Goal: Complete application form

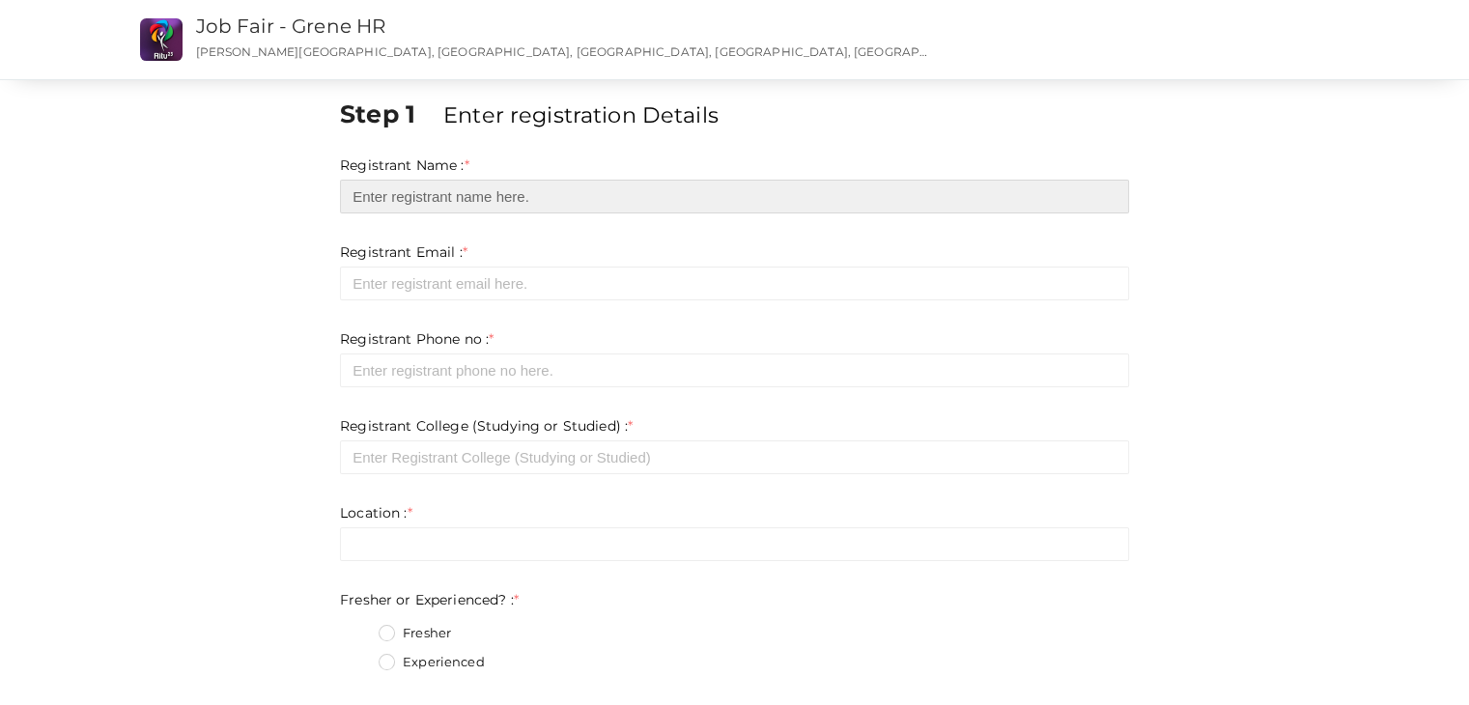
click at [586, 194] on input "text" at bounding box center [734, 197] width 789 height 34
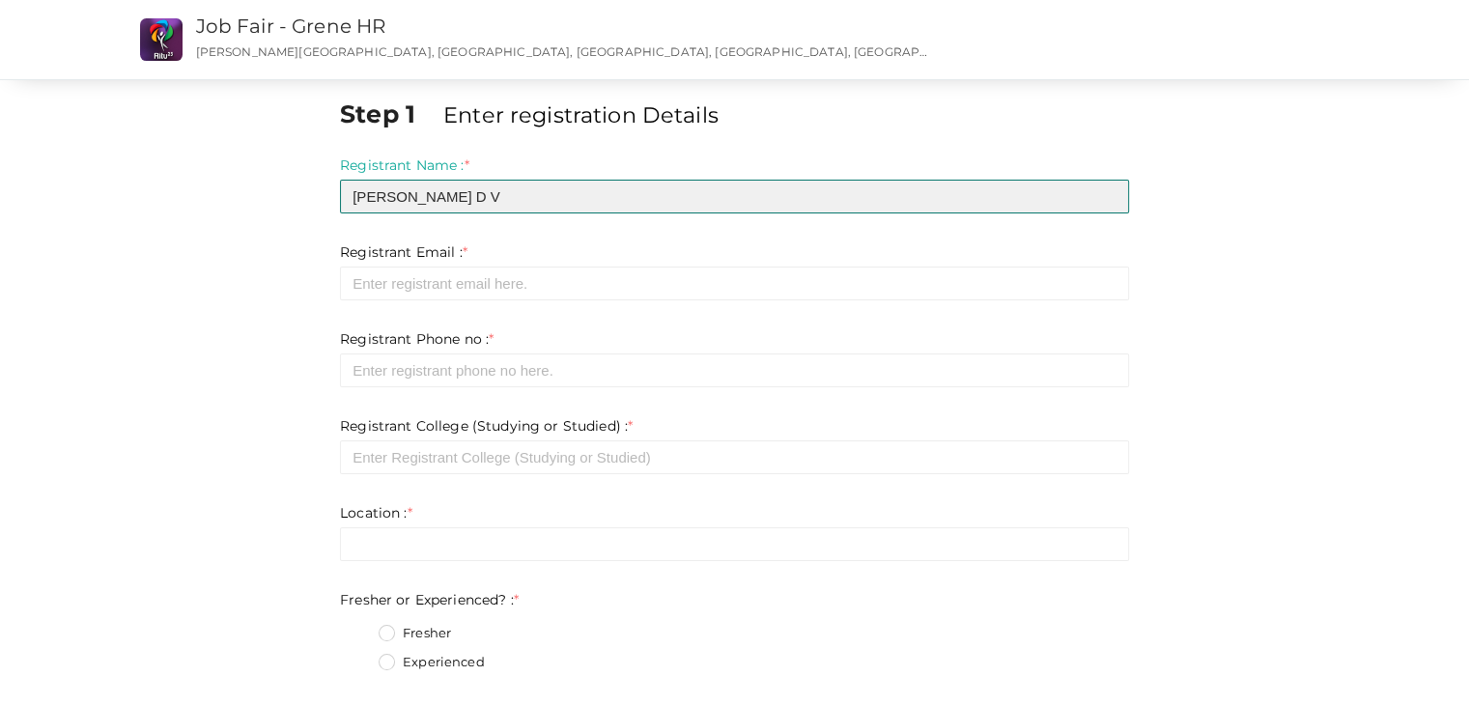
type input "[PERSON_NAME] D V"
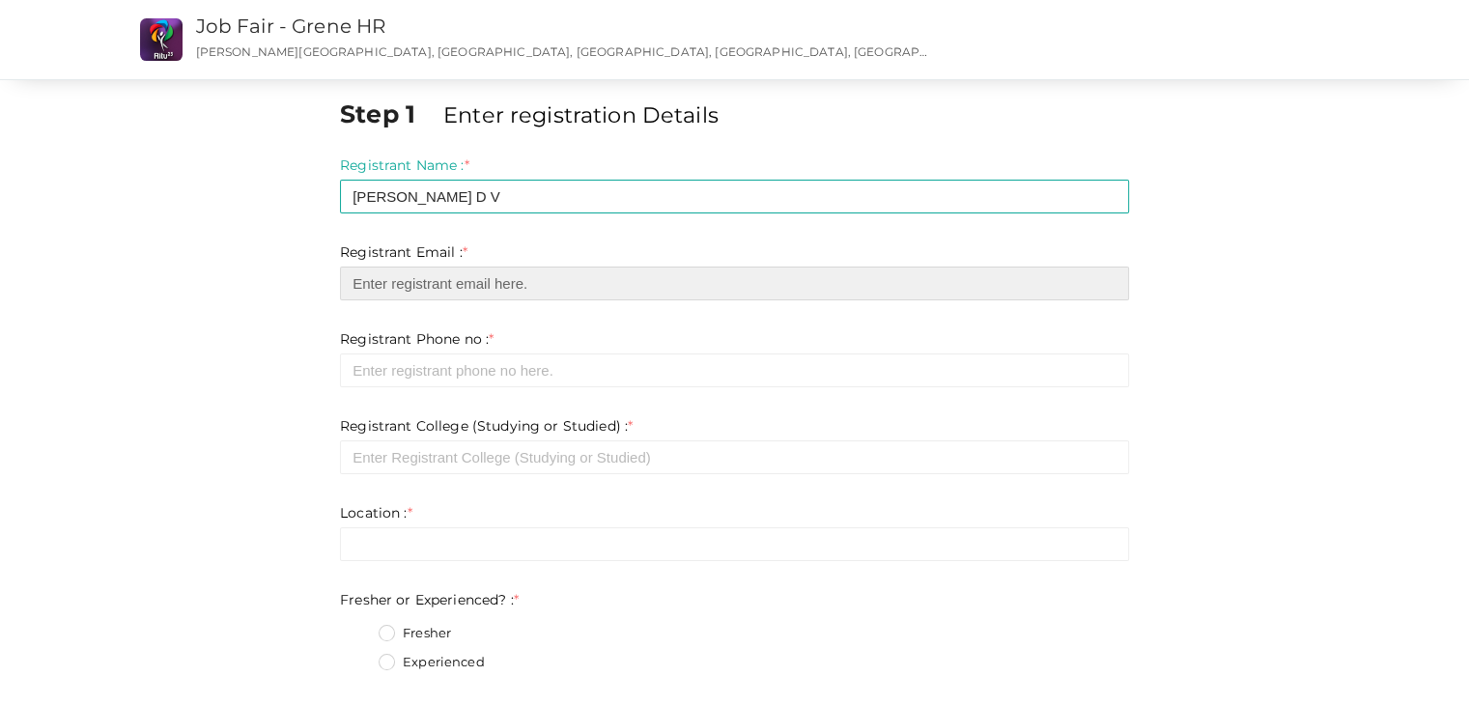
click at [434, 297] on input "email" at bounding box center [734, 284] width 789 height 34
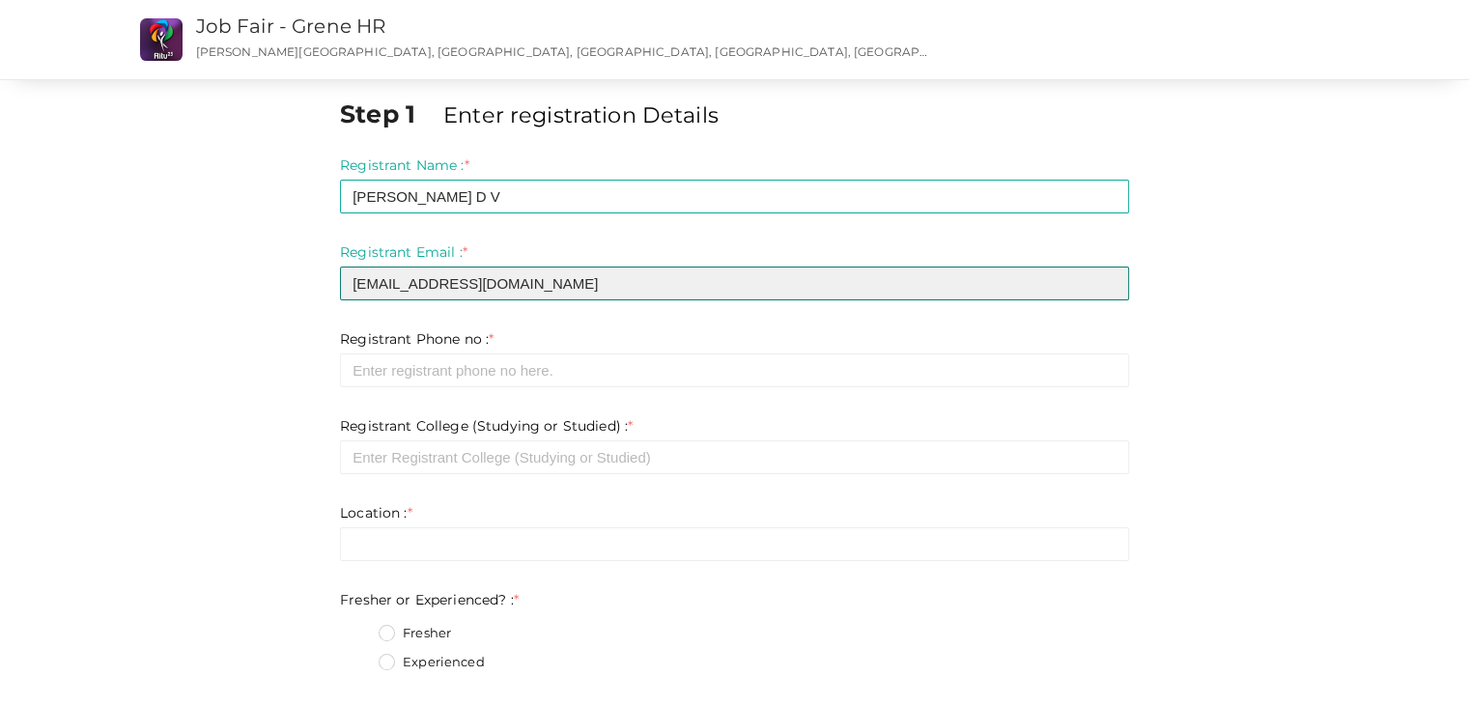
type input "[EMAIL_ADDRESS][DOMAIN_NAME]"
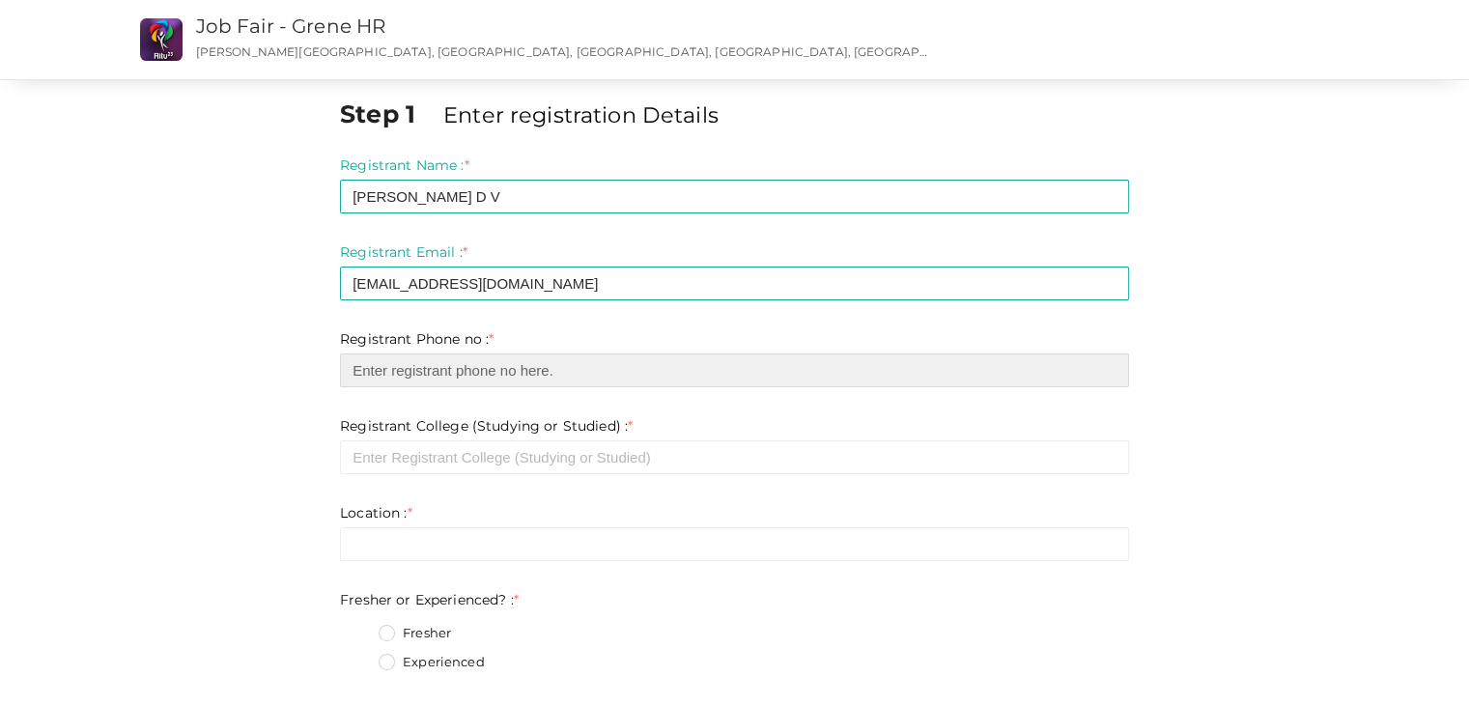
click at [434, 366] on input "number" at bounding box center [734, 371] width 789 height 34
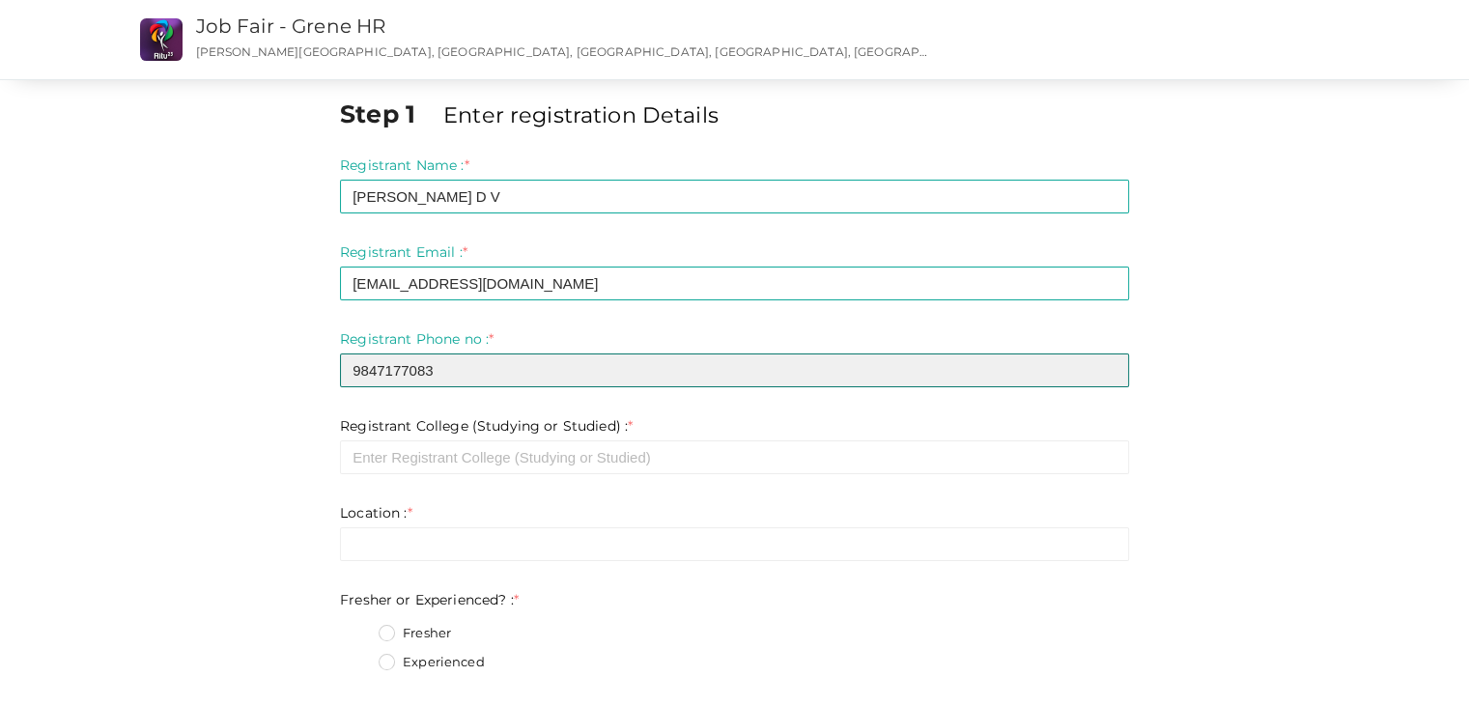
type input "9847177083"
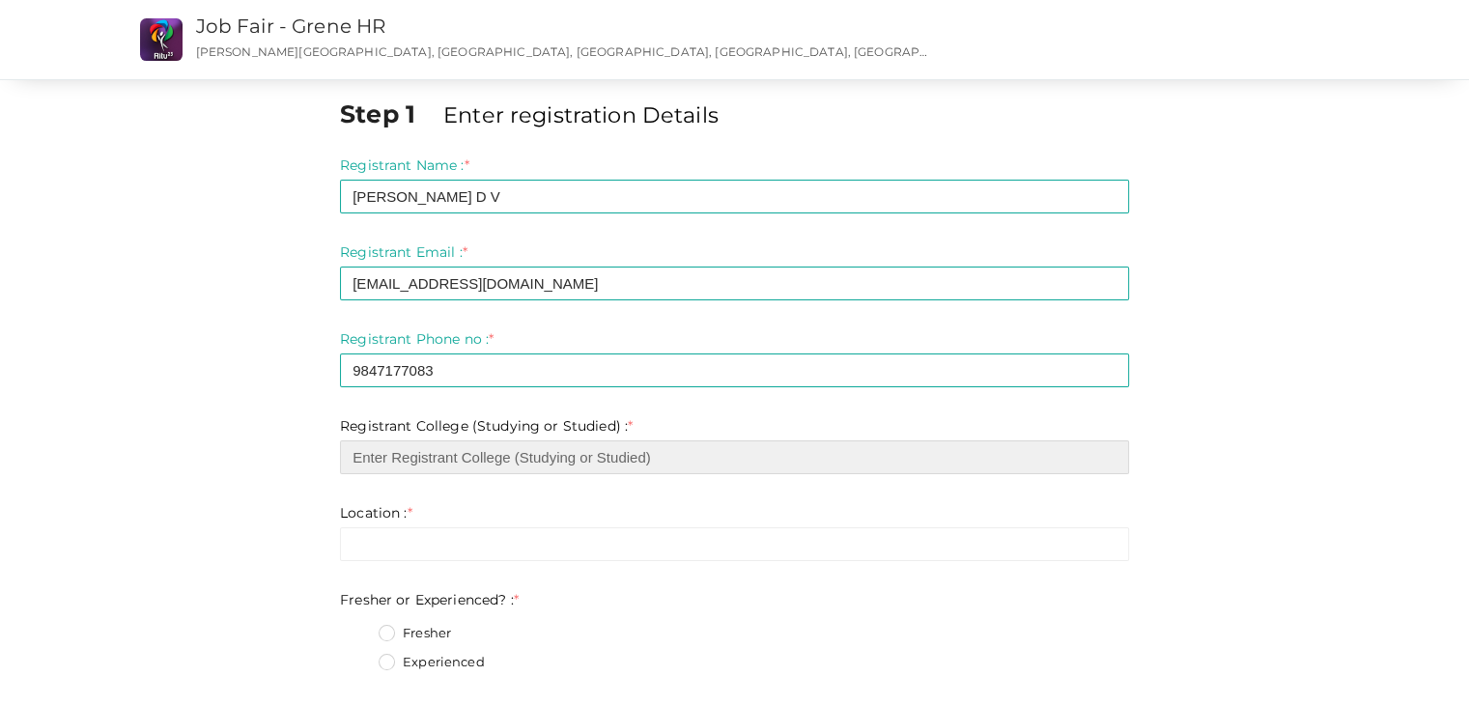
click at [403, 442] on input "text" at bounding box center [734, 458] width 789 height 34
type input "Government Engineering College Idukki"
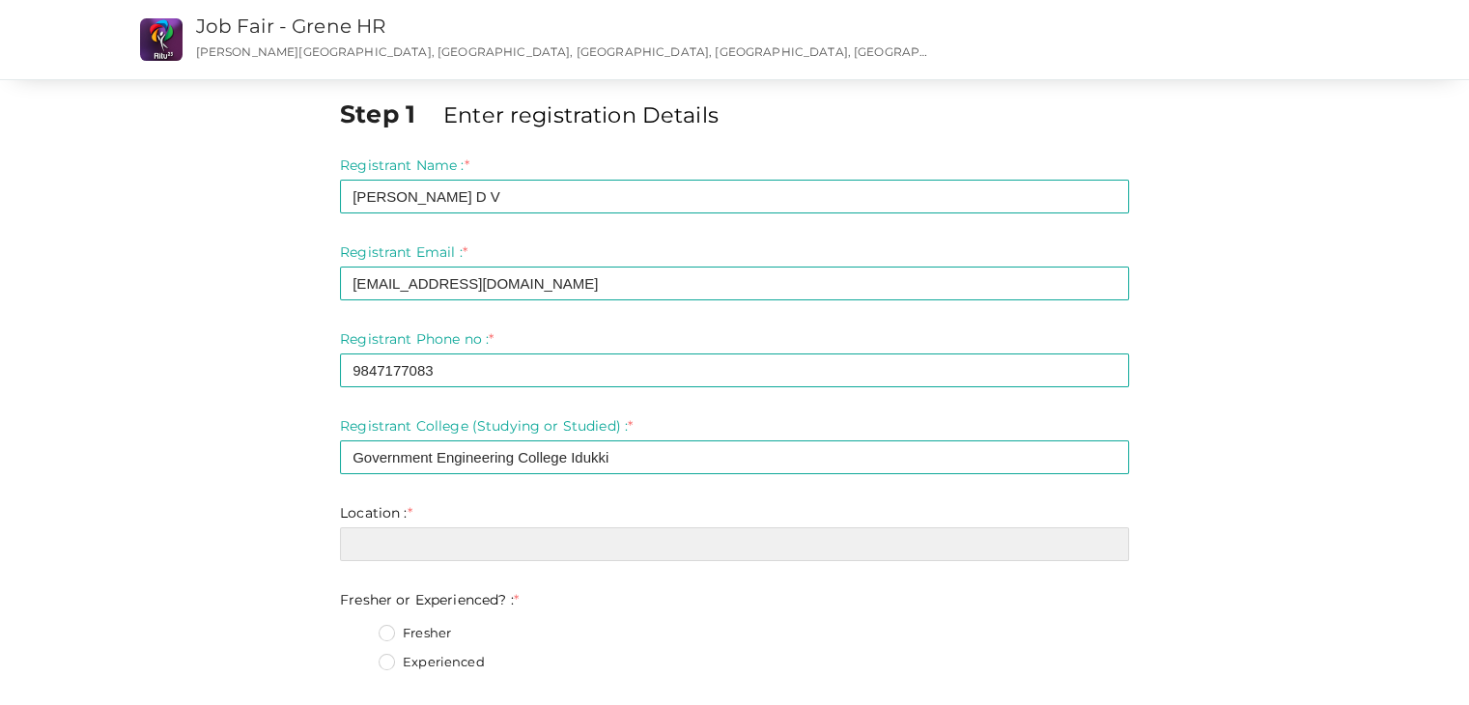
click at [394, 548] on input "text" at bounding box center [734, 545] width 789 height 34
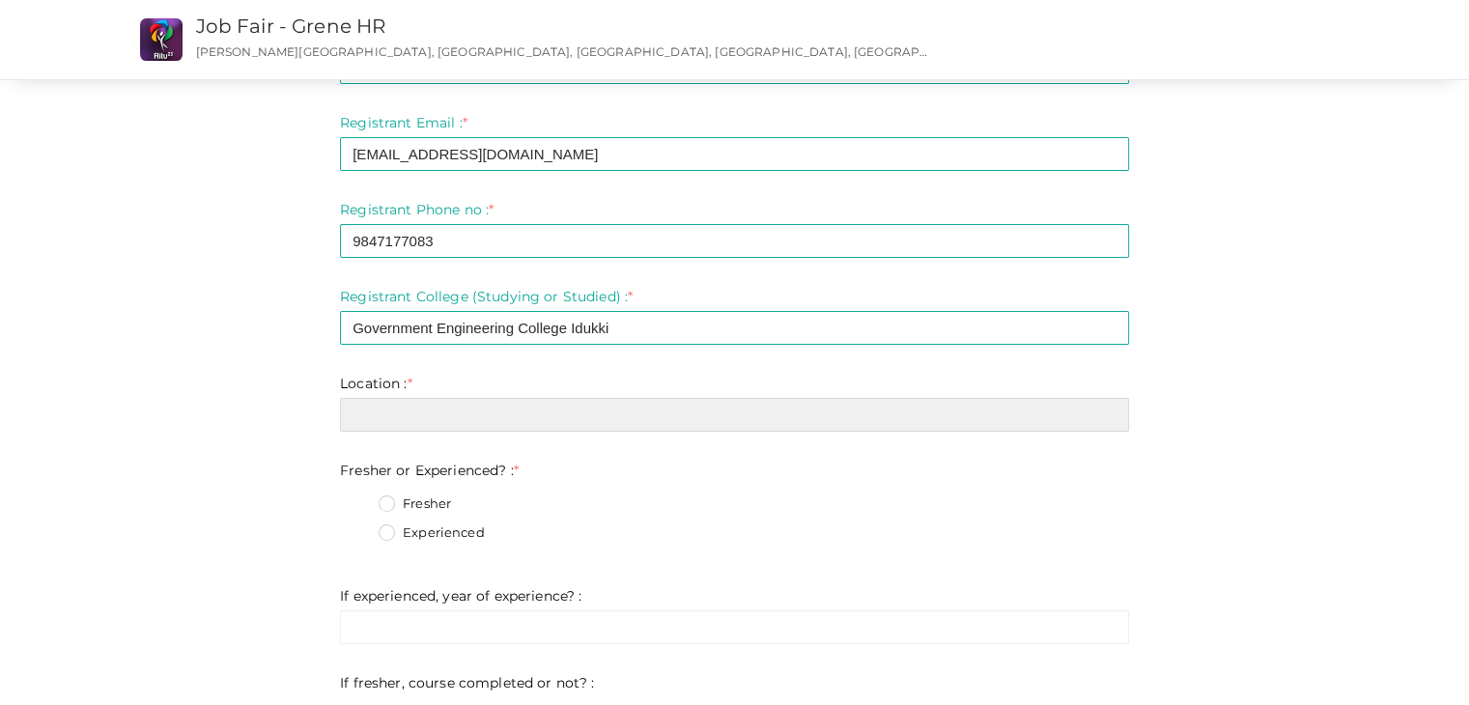
scroll to position [193, 0]
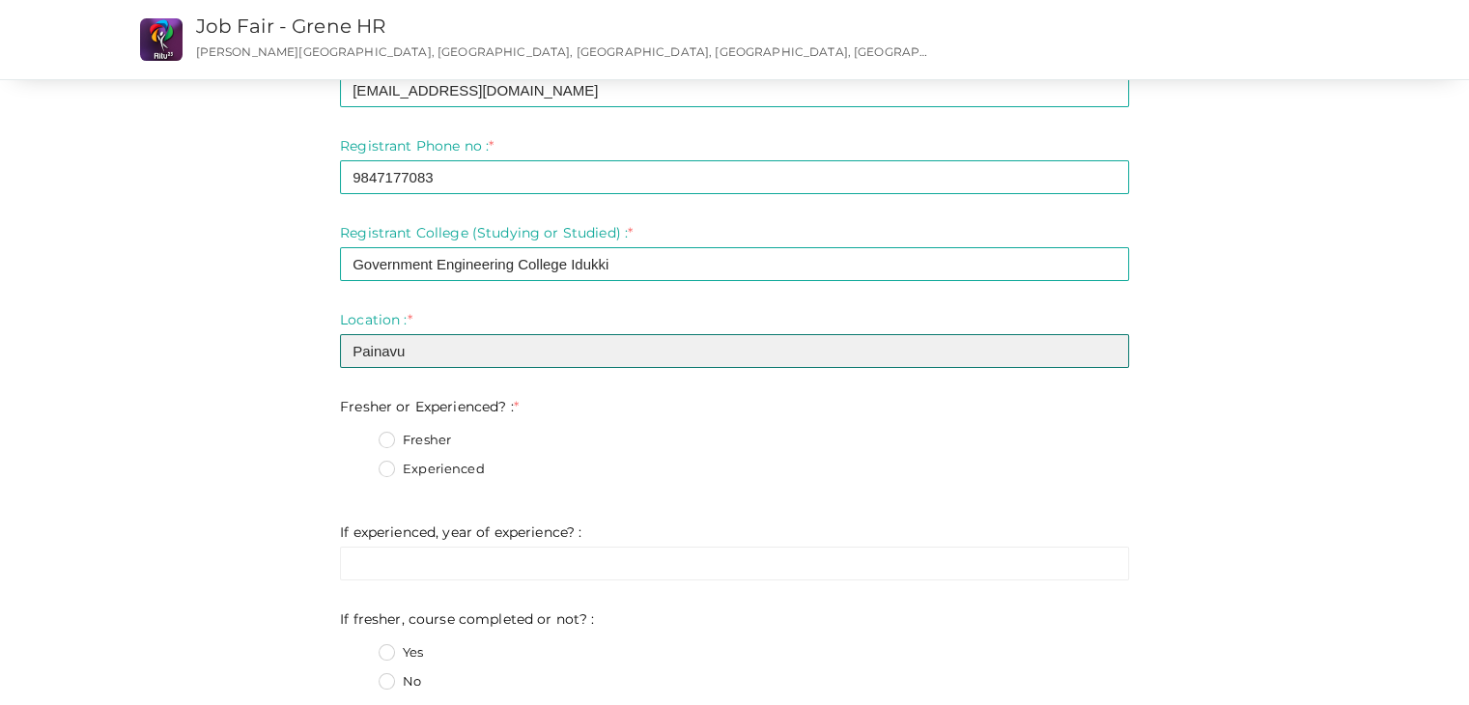
type input "Painavu"
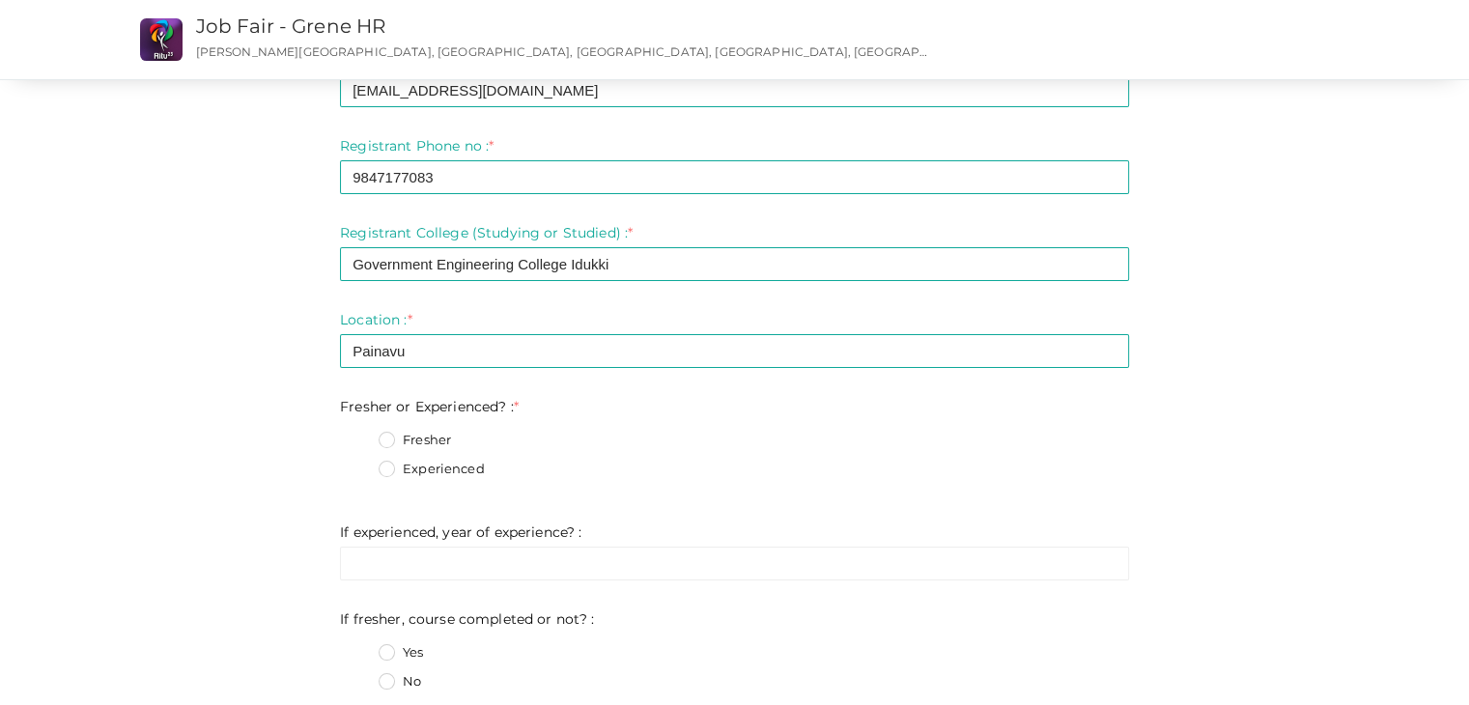
click at [394, 443] on label "Fresher" at bounding box center [415, 440] width 72 height 19
click at [359, 435] on Experienced\?\+0 "Fresher" at bounding box center [359, 435] width 0 height 0
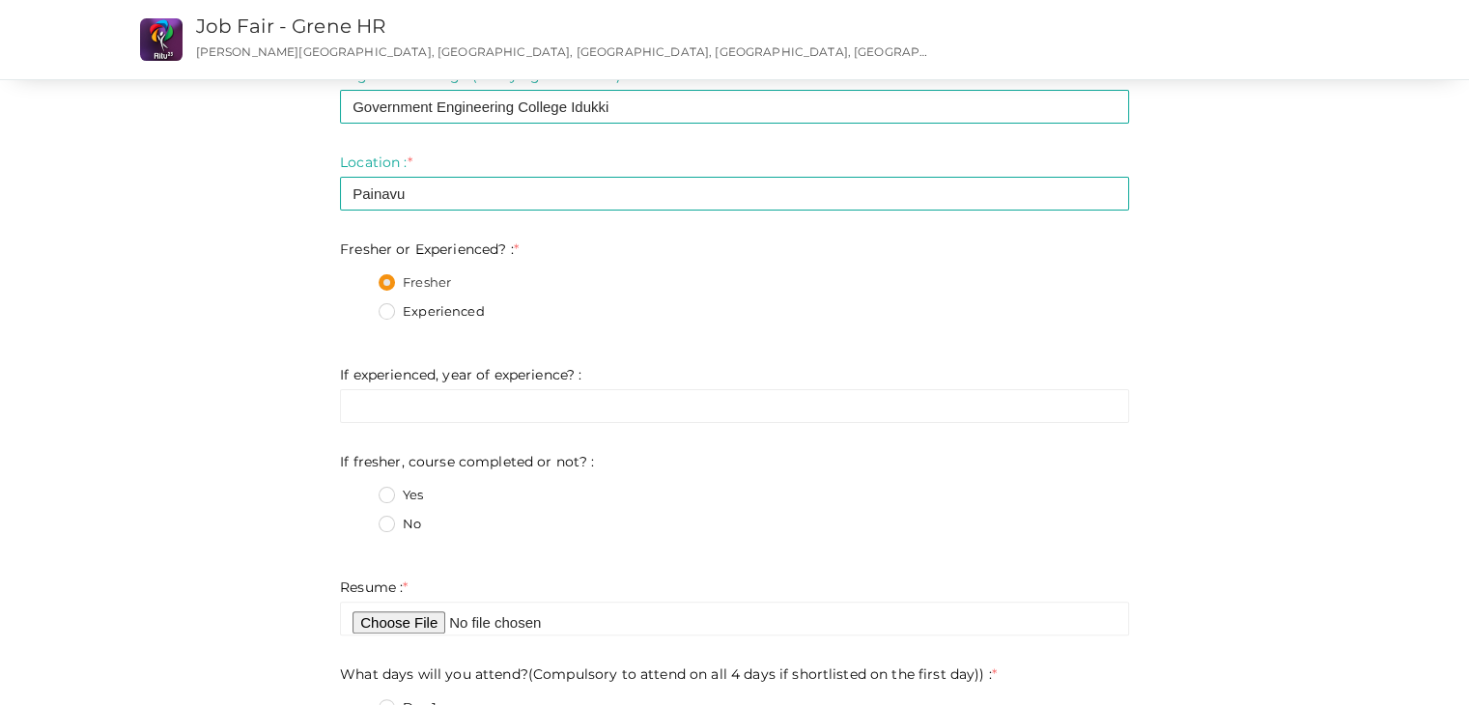
scroll to position [352, 0]
click at [390, 526] on label "No" at bounding box center [400, 523] width 43 height 19
click at [359, 518] on not\?\+1 "No" at bounding box center [359, 518] width 0 height 0
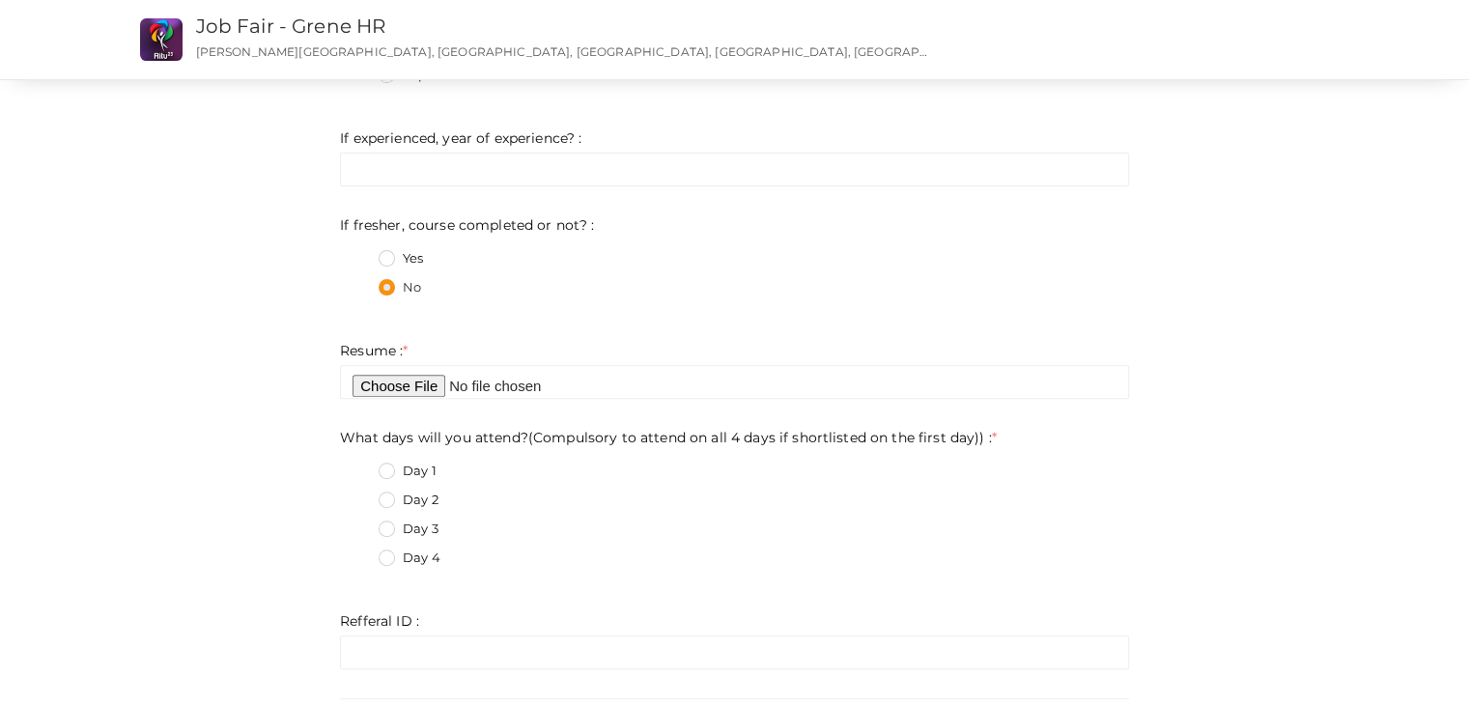
scroll to position [590, 0]
click at [383, 467] on label "Day 1" at bounding box center [408, 468] width 58 height 19
click at [359, 463] on day\)\)\+0 "Day 1" at bounding box center [359, 463] width 0 height 0
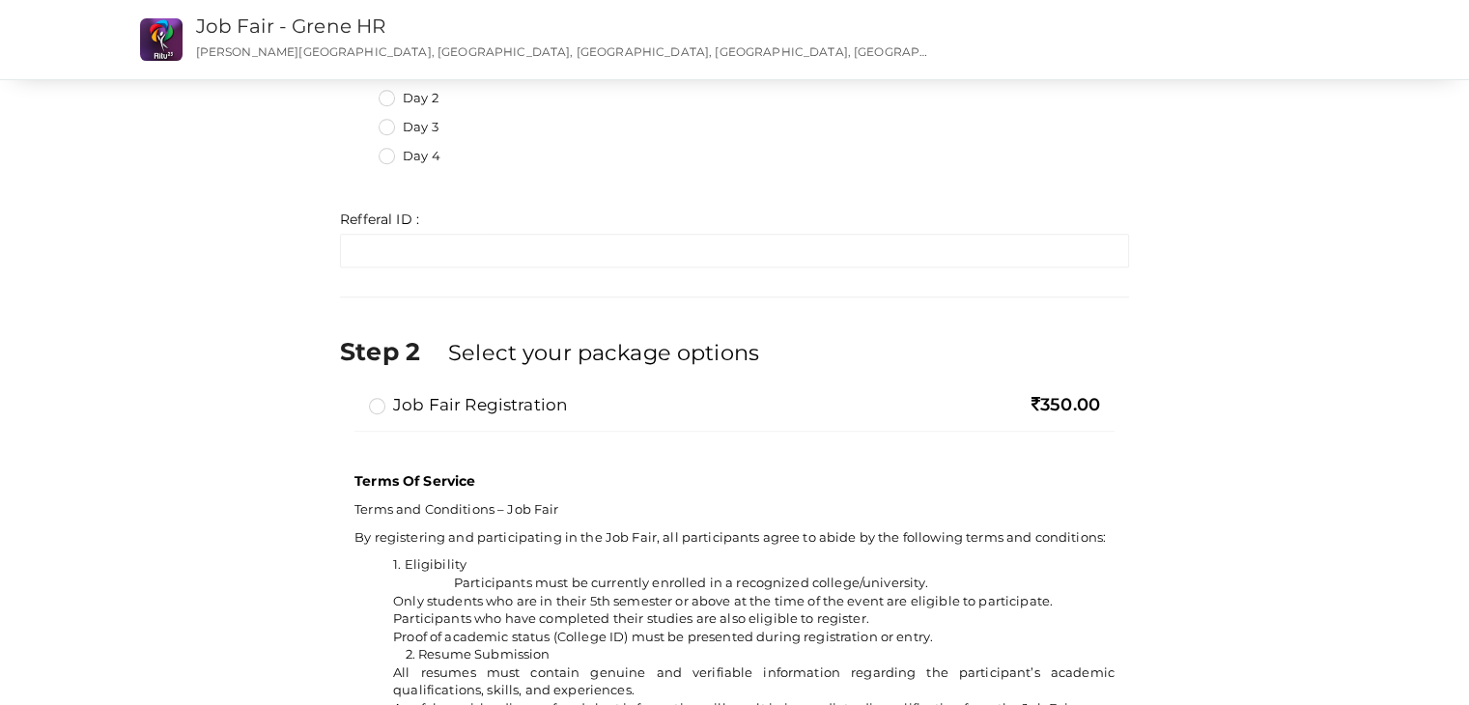
scroll to position [969, 0]
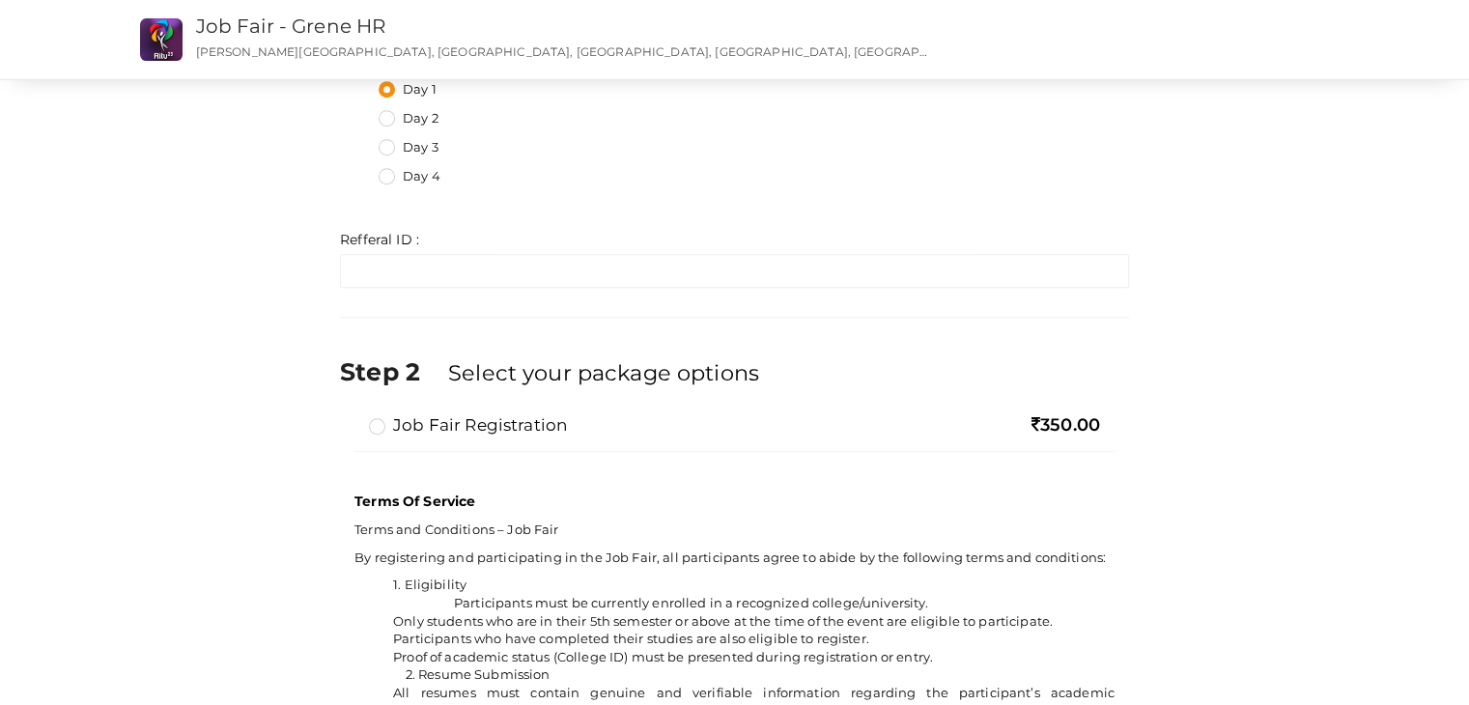
click at [376, 430] on label "Job Fair Registration" at bounding box center [468, 425] width 198 height 23
click at [350, 417] on input "Job Fair Registration" at bounding box center [350, 417] width 0 height 0
click at [376, 430] on label "Job Fair Registration" at bounding box center [468, 425] width 198 height 23
click at [350, 417] on input "Job Fair Registration" at bounding box center [350, 417] width 0 height 0
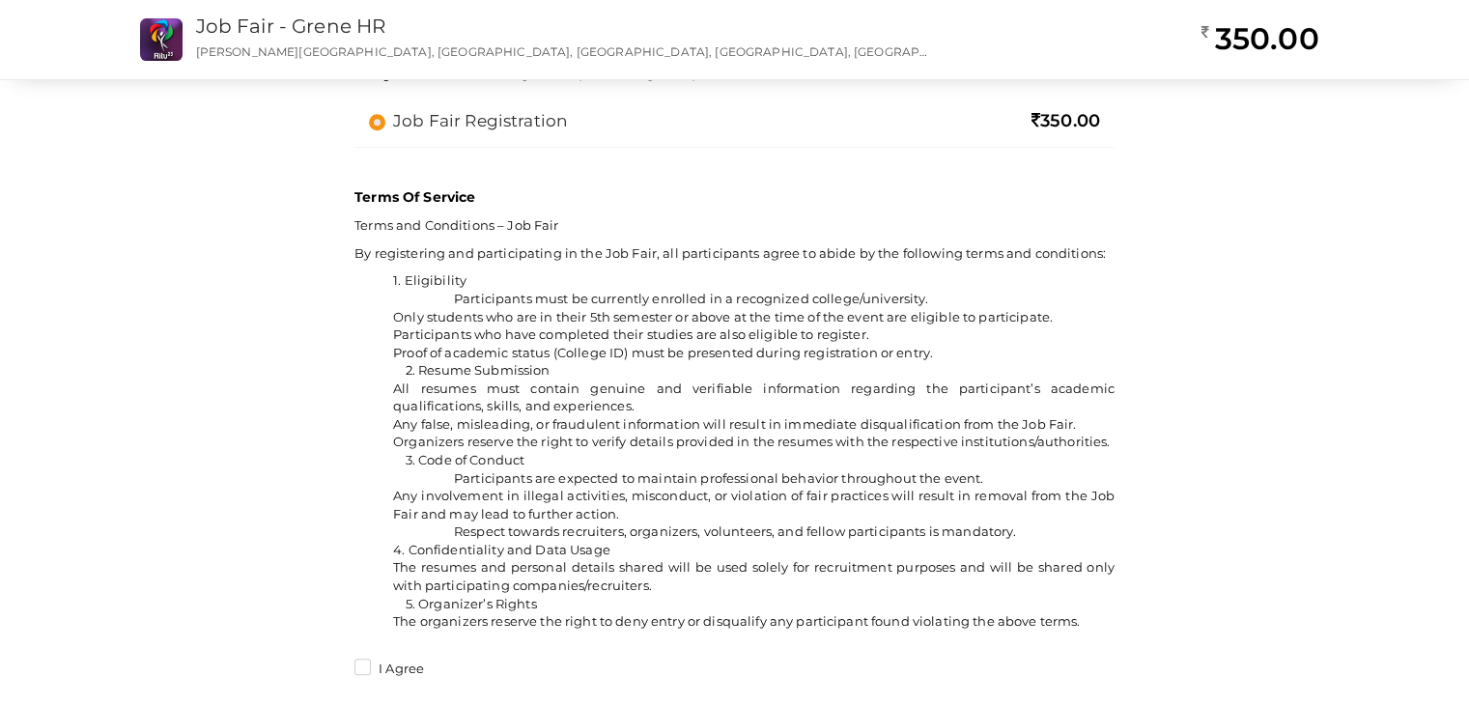
scroll to position [1275, 0]
